Goal: Book appointment/travel/reservation

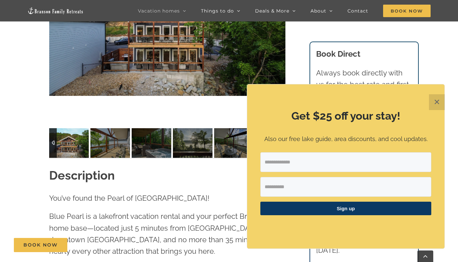
scroll to position [68, 0]
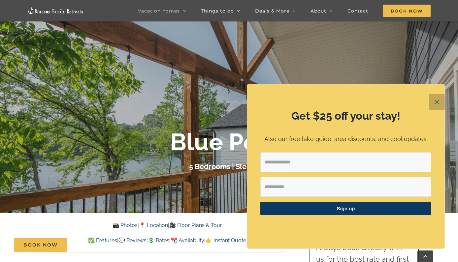
click at [436, 102] on button "✕" at bounding box center [437, 102] width 16 height 16
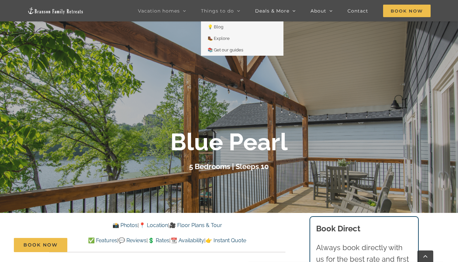
click at [233, 12] on span "Things to do" at bounding box center [217, 11] width 33 height 5
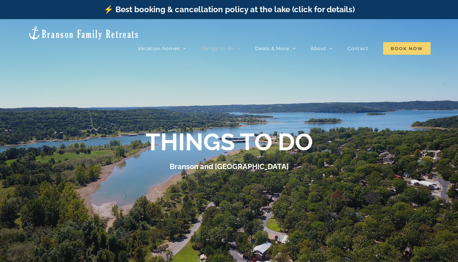
click at [392, 42] on span "Book Now" at bounding box center [407, 48] width 48 height 13
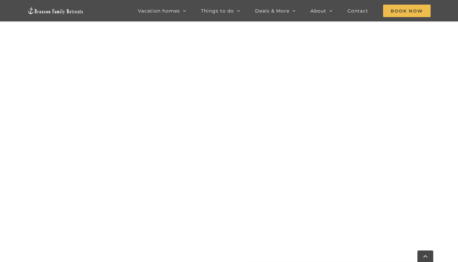
scroll to position [538, 0]
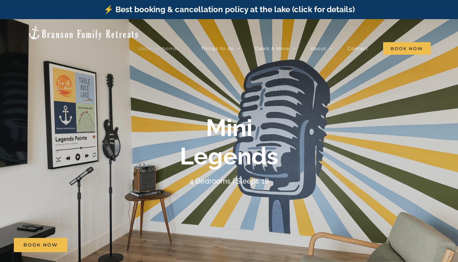
scroll to position [189, 0]
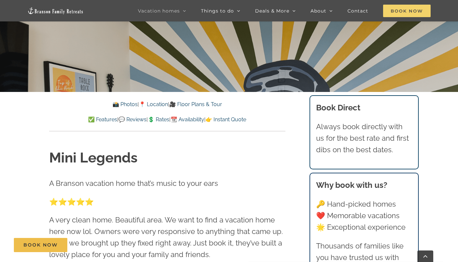
click at [400, 14] on span "Book Now" at bounding box center [407, 11] width 48 height 13
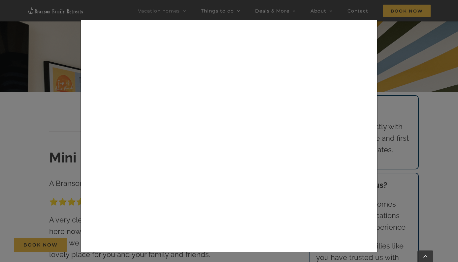
scroll to position [65, 0]
